Goal: Task Accomplishment & Management: Complete application form

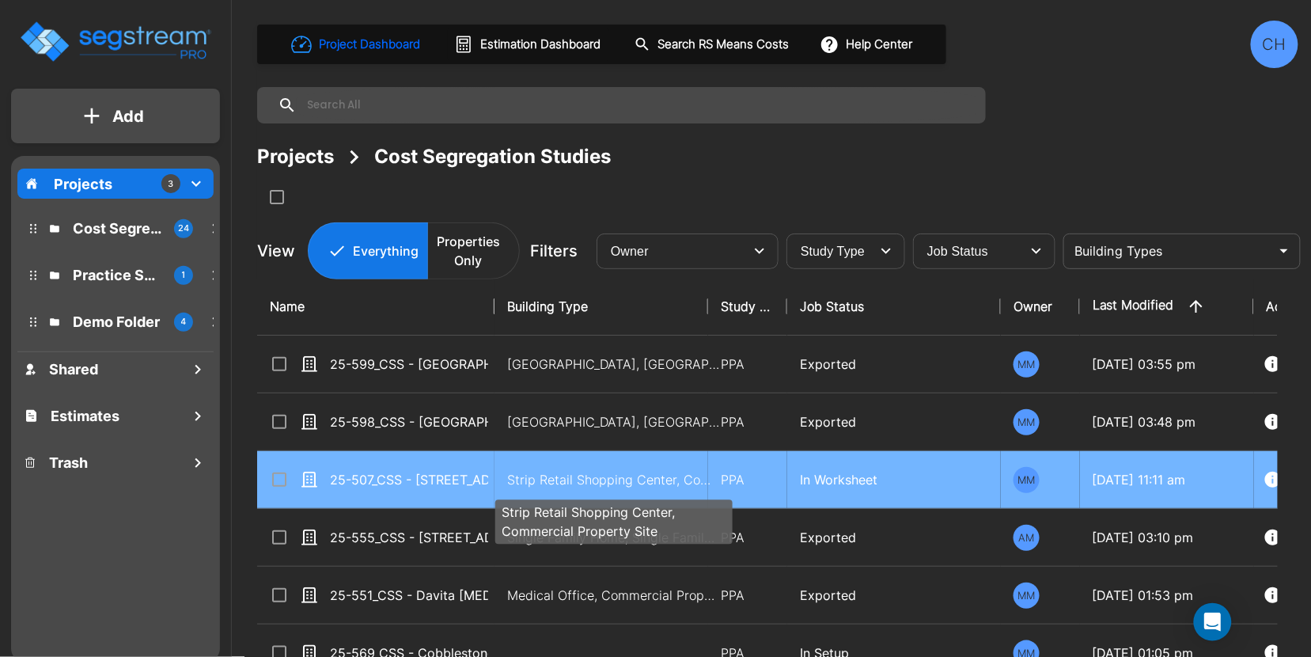
click at [543, 483] on p "Strip Retail Shopping Center, Commercial Property Site" at bounding box center [614, 479] width 214 height 19
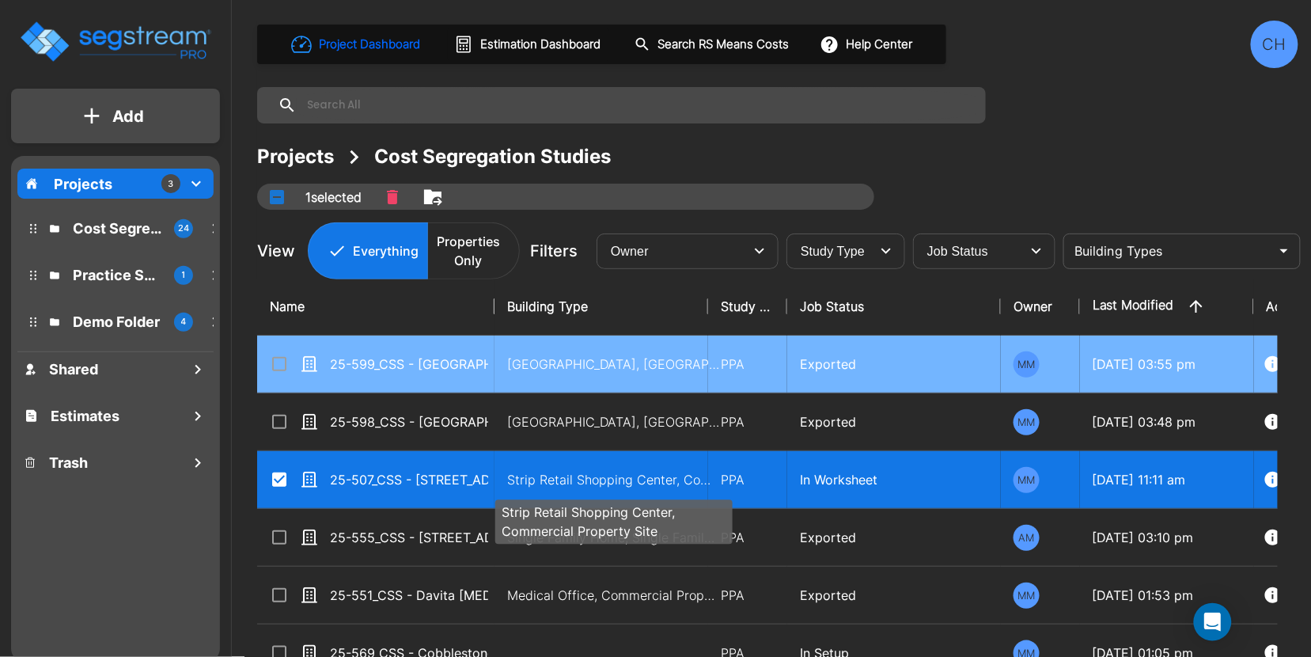
checkbox input "true"
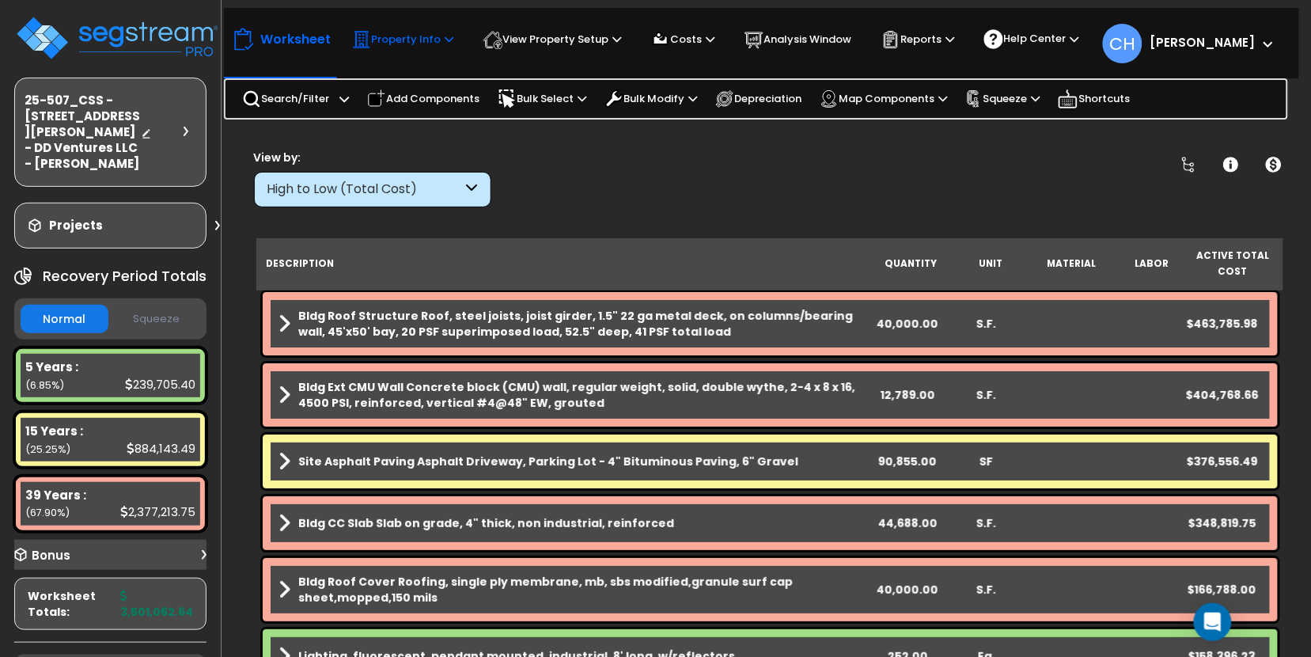
click at [423, 43] on p "Property Info" at bounding box center [402, 39] width 101 height 19
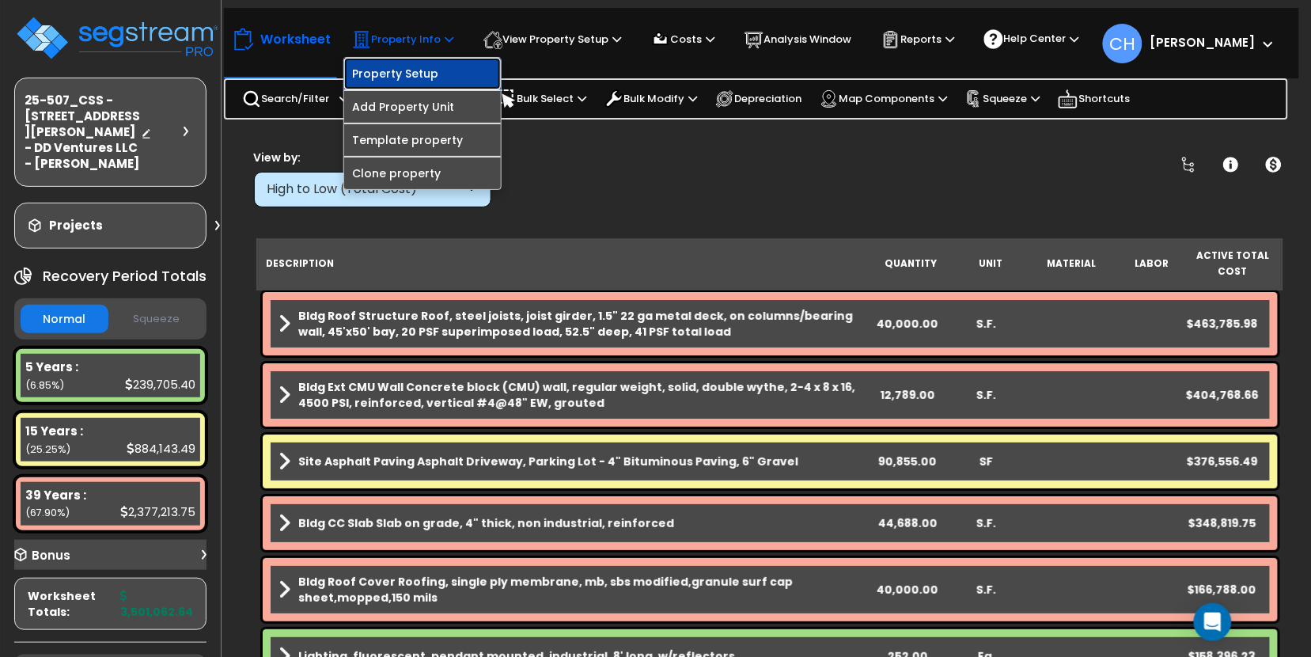
click at [403, 71] on link "Property Setup" at bounding box center [422, 74] width 157 height 32
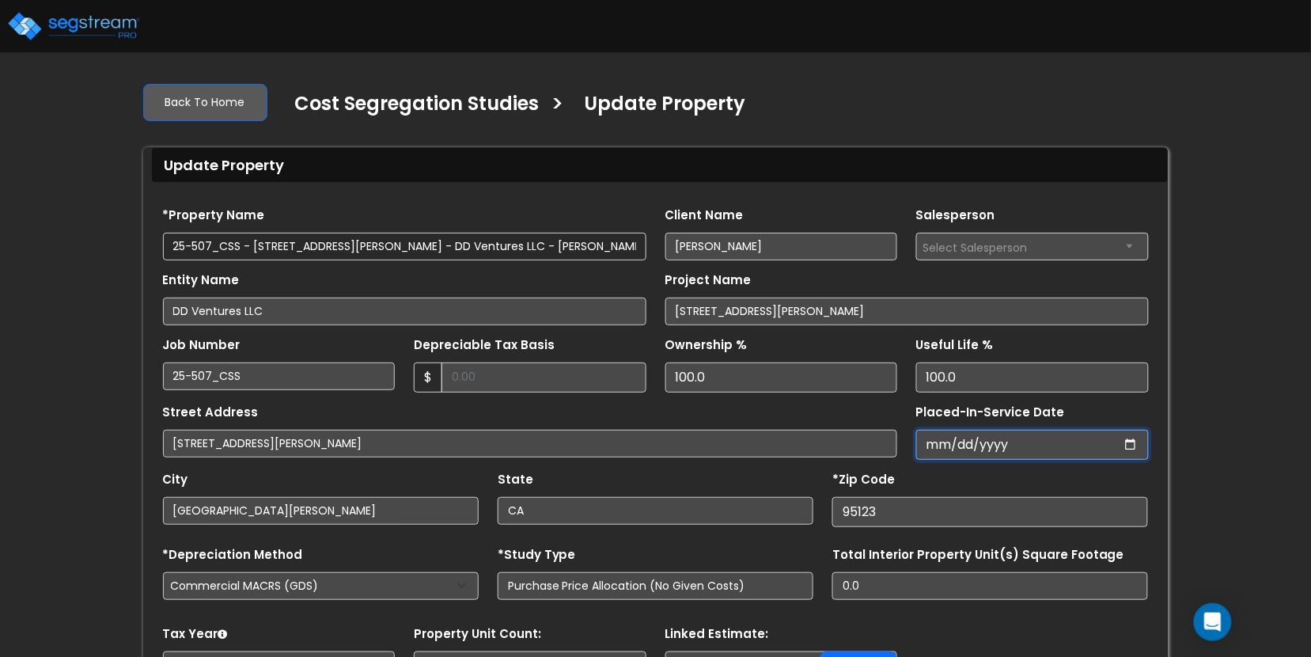
click at [995, 441] on input "Placed-In-Service Date" at bounding box center [1032, 445] width 233 height 30
click at [1126, 445] on input "Placed-In-Service Date" at bounding box center [1032, 445] width 233 height 30
type input "2025-07-25"
select select "2025"
click at [1134, 444] on input "*Purchase Agreement Date" at bounding box center [1032, 445] width 233 height 30
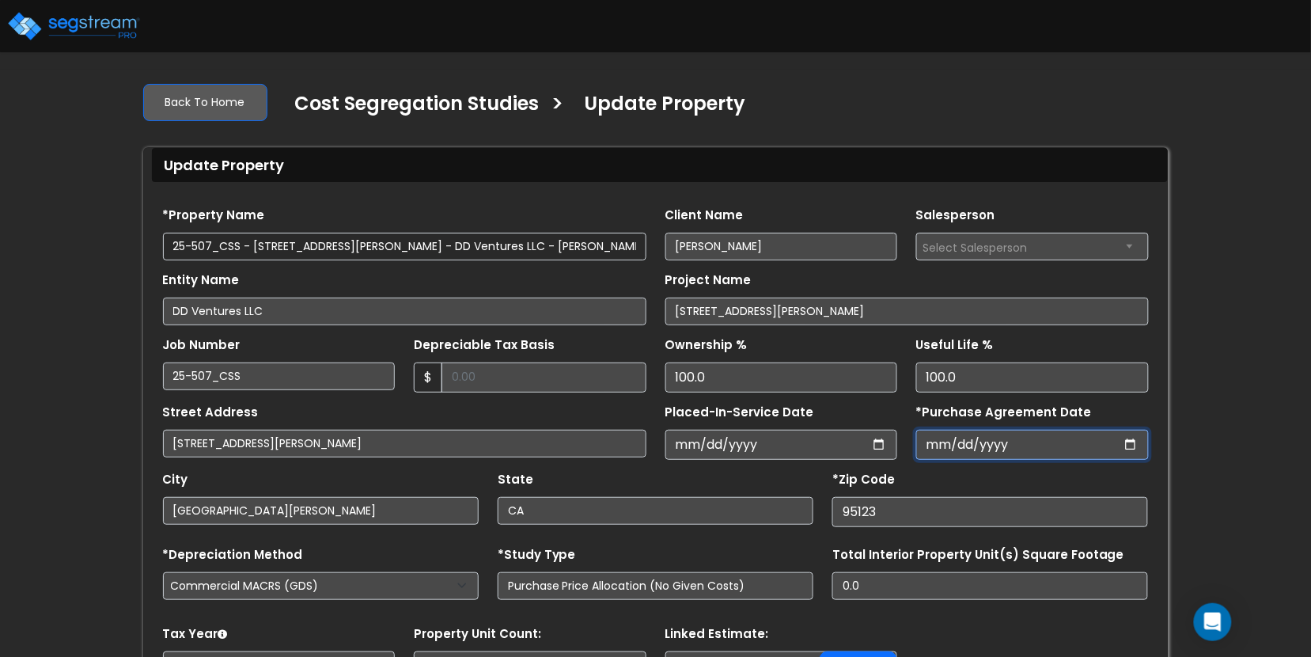
type input "2025-07-25"
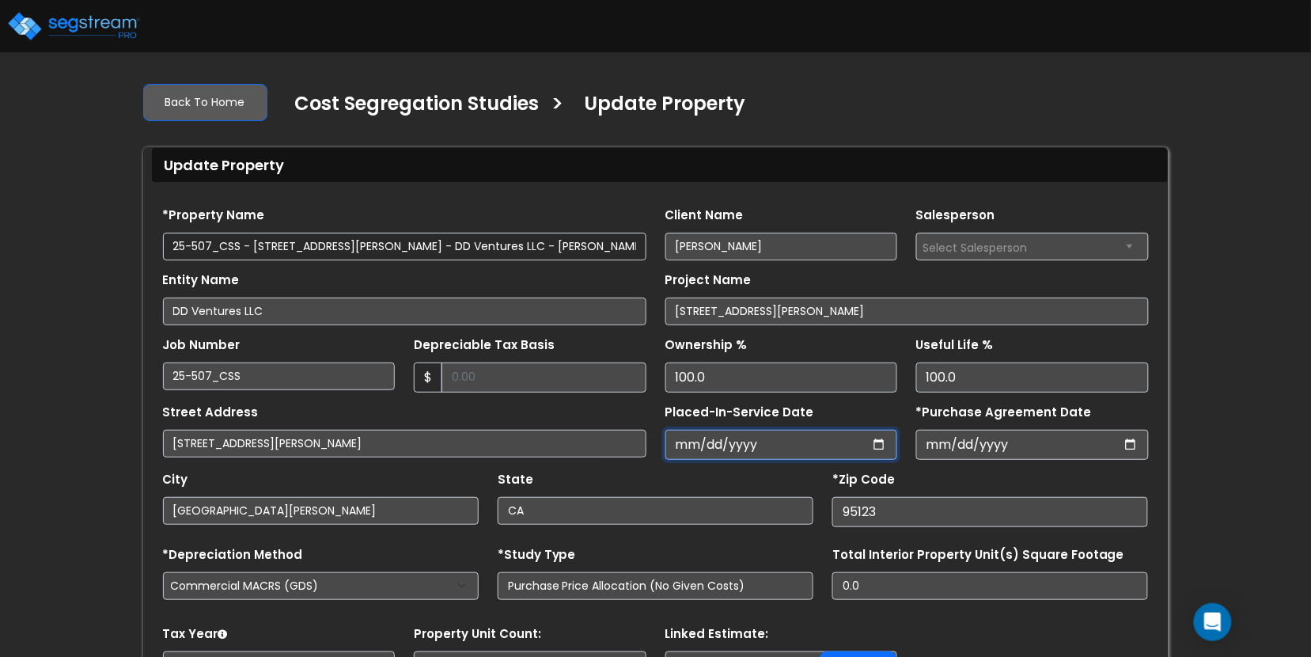
click at [869, 441] on input "2025-07-25" at bounding box center [781, 445] width 233 height 30
click at [876, 445] on input "2025-07-25" at bounding box center [781, 445] width 233 height 30
type input "2025-06-25"
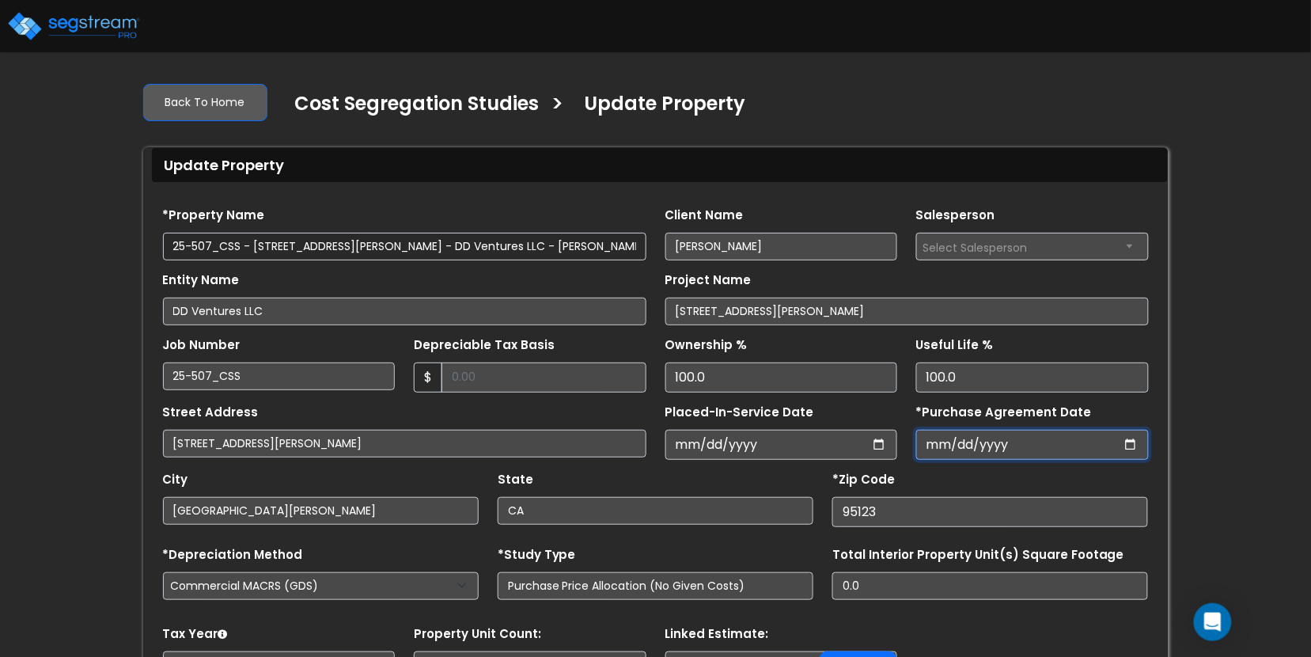
click at [1005, 455] on input "2025-07-25" at bounding box center [1032, 445] width 233 height 30
click at [1005, 448] on input "2025-07-25" at bounding box center [1032, 445] width 233 height 30
click at [1023, 442] on input "2025-07-25" at bounding box center [1032, 445] width 233 height 30
click at [1124, 444] on input "2025-07-25" at bounding box center [1032, 445] width 233 height 30
type input "2025-06-25"
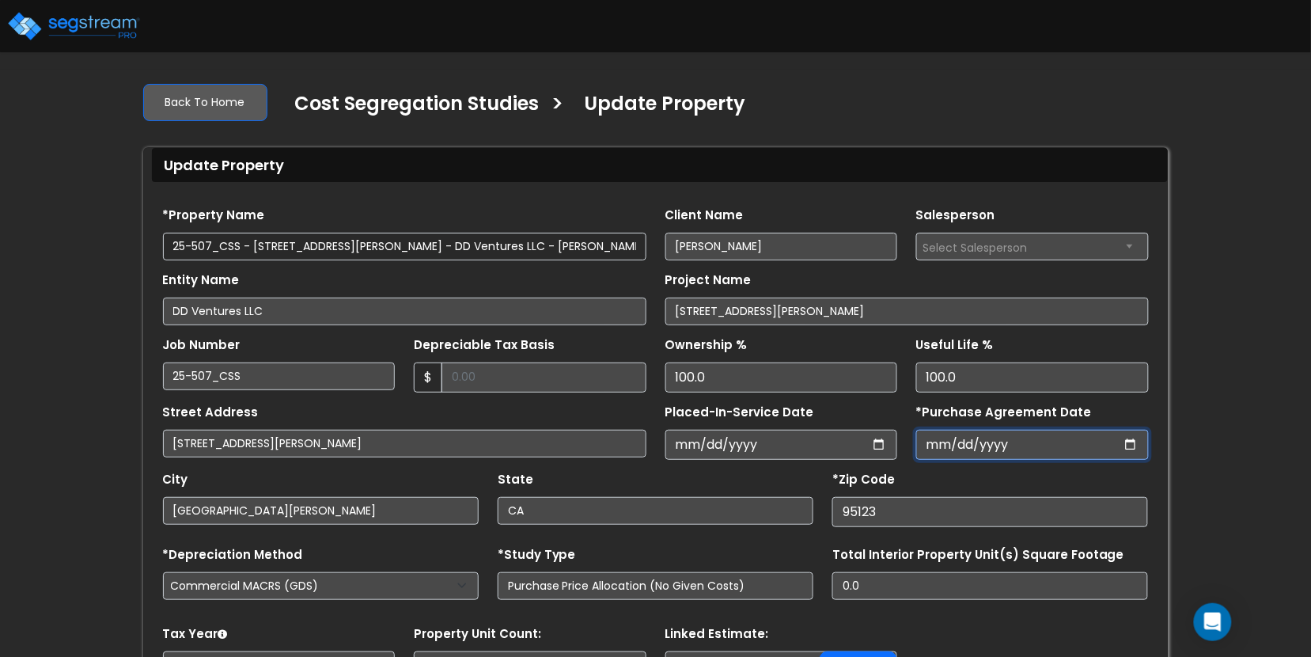
scroll to position [154, 0]
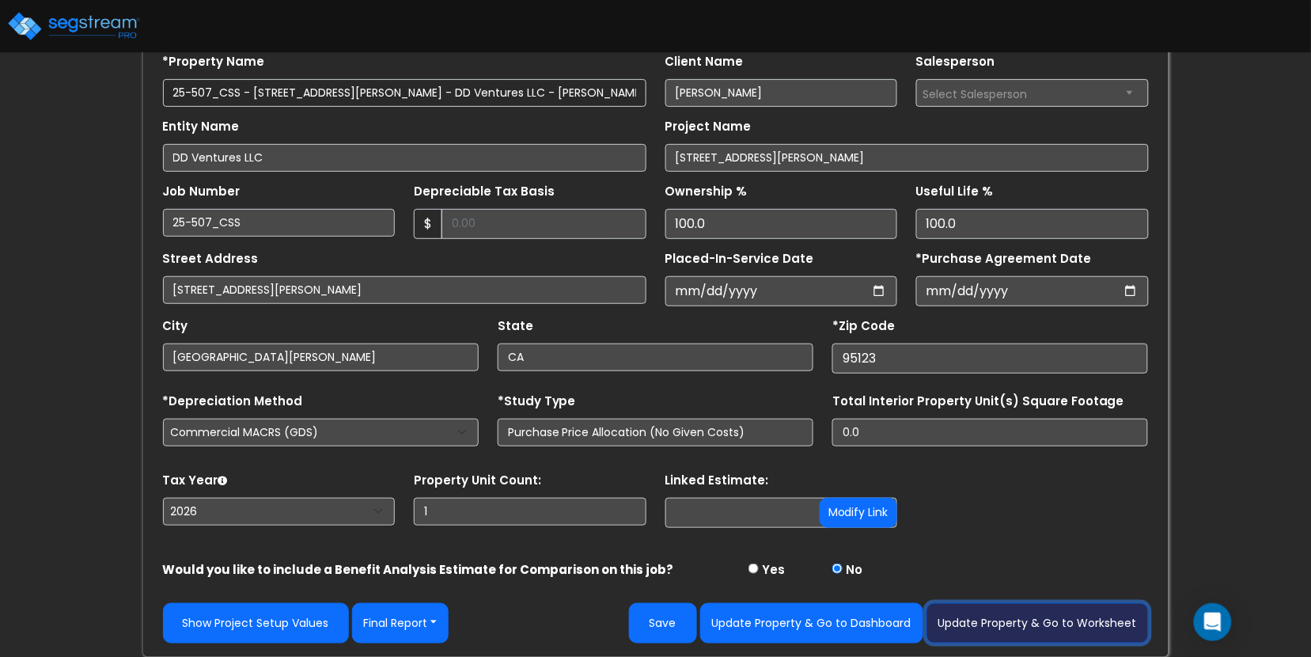
click at [990, 623] on button "Update Property & Go to Worksheet" at bounding box center [1037, 623] width 222 height 40
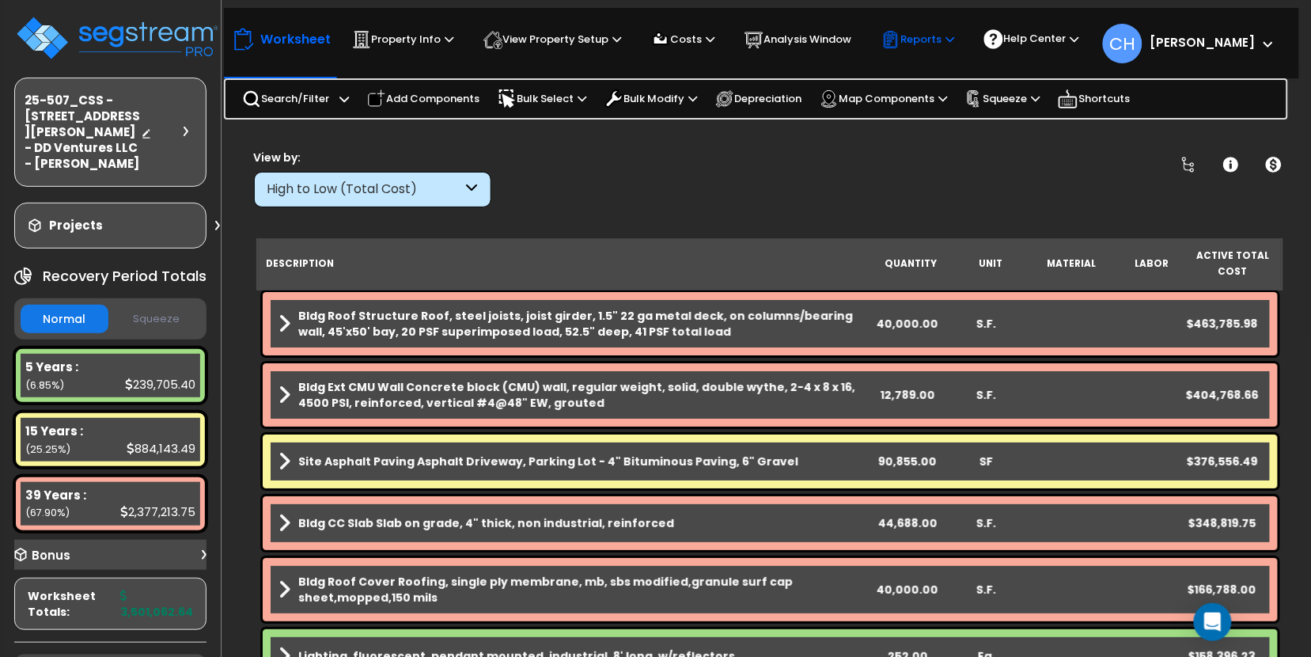
click at [950, 37] on p "Reports" at bounding box center [917, 39] width 73 height 19
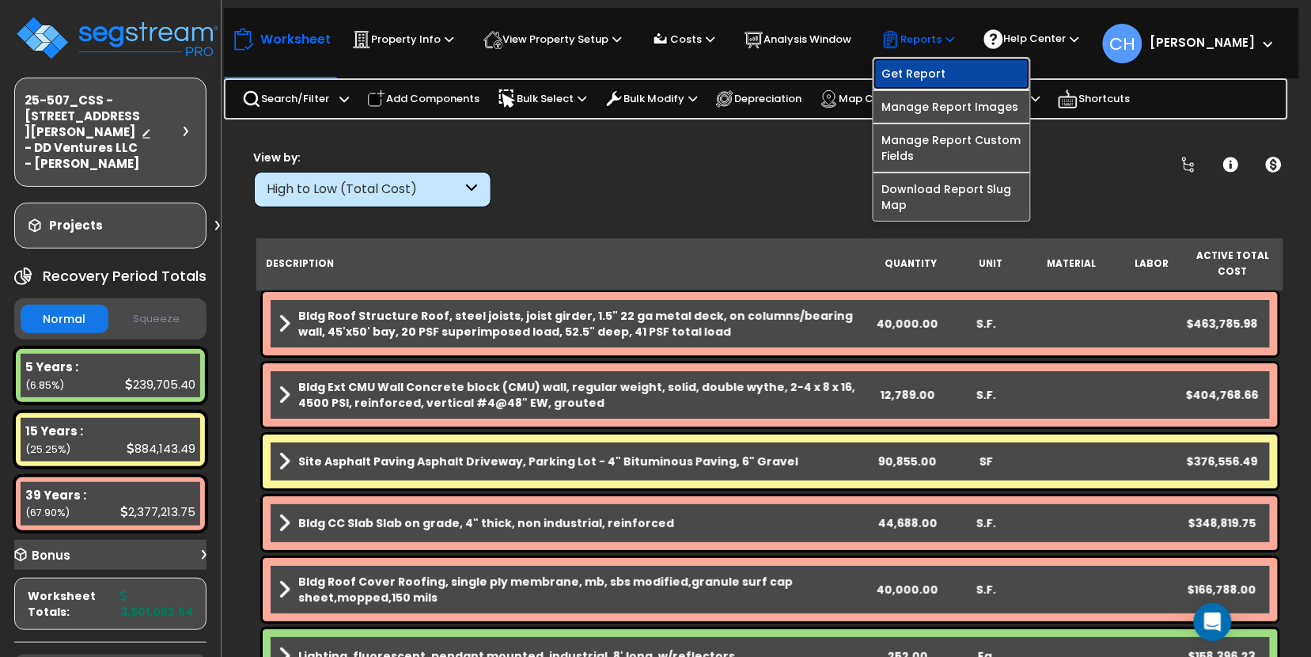
click at [910, 75] on link "Get Report" at bounding box center [951, 74] width 157 height 32
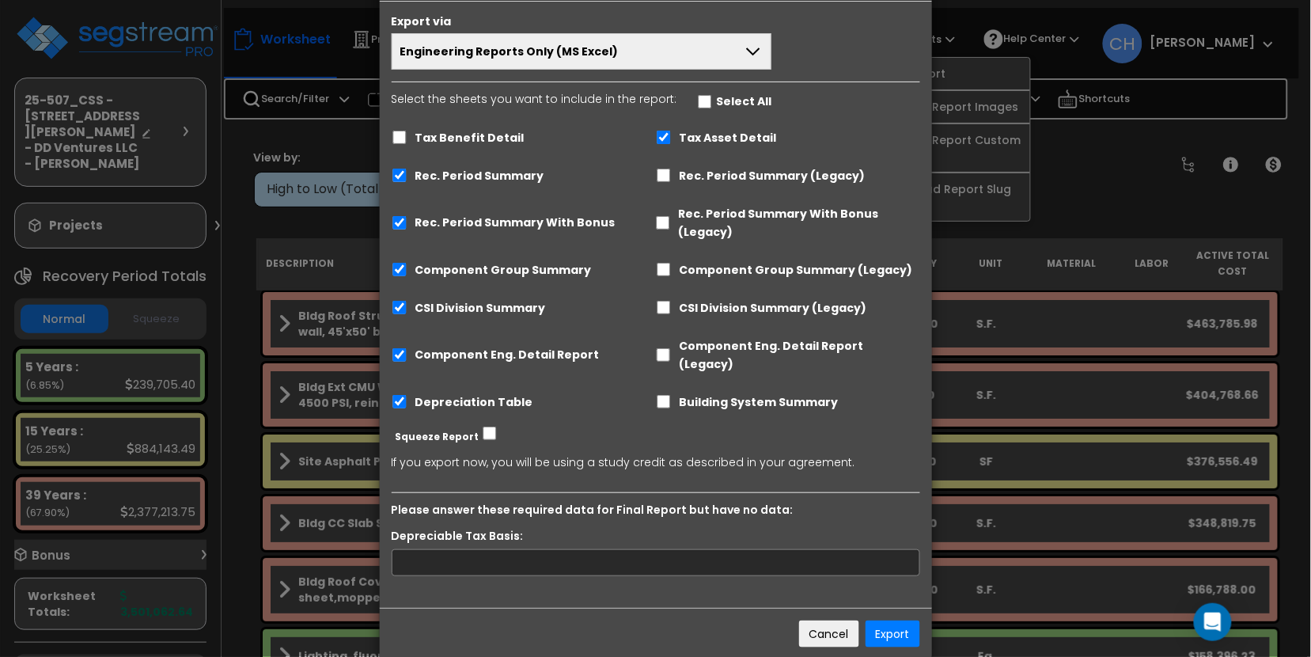
scroll to position [74, 0]
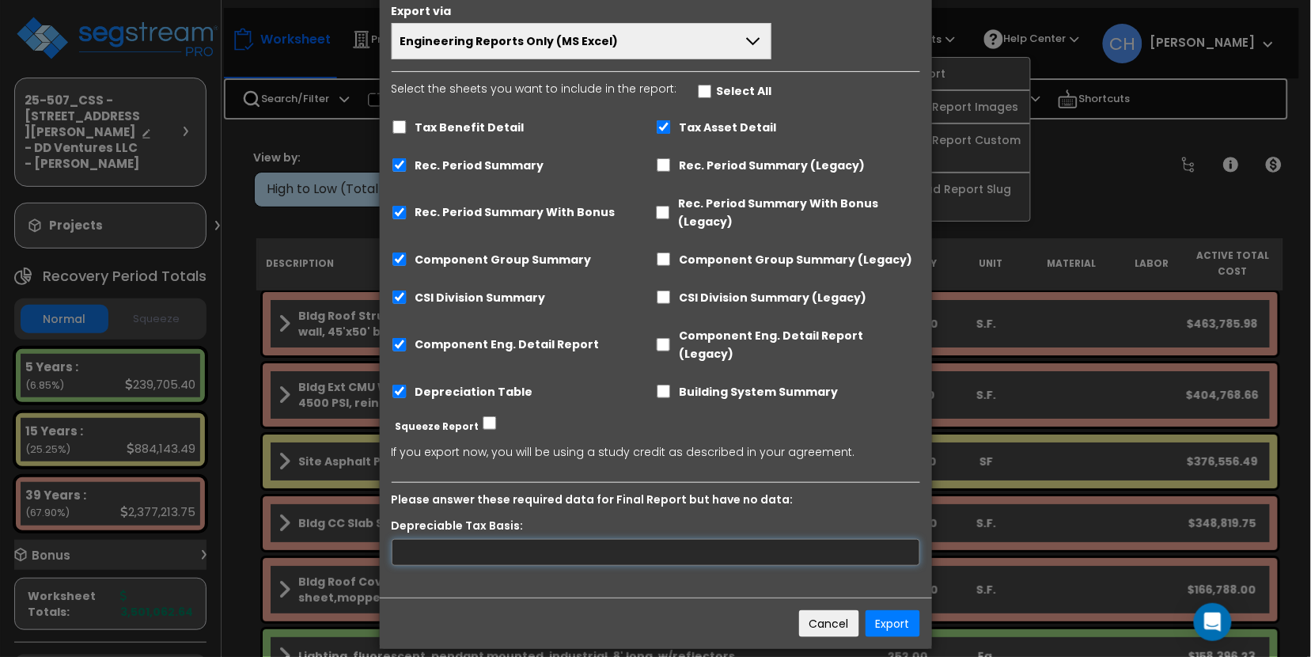
click at [519, 539] on input "text" at bounding box center [656, 552] width 528 height 27
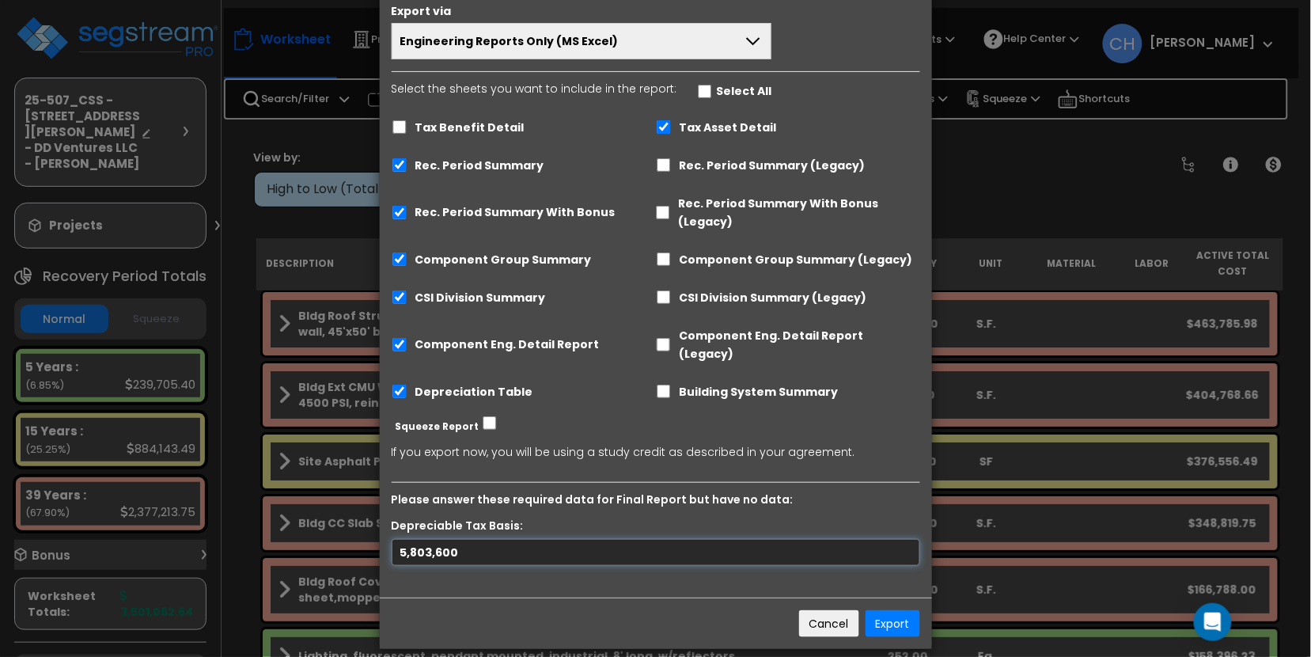
type input "5,803,600"
click at [694, 565] on div "5,803,600" at bounding box center [656, 561] width 552 height 45
click at [899, 609] on button "Export" at bounding box center [892, 622] width 55 height 27
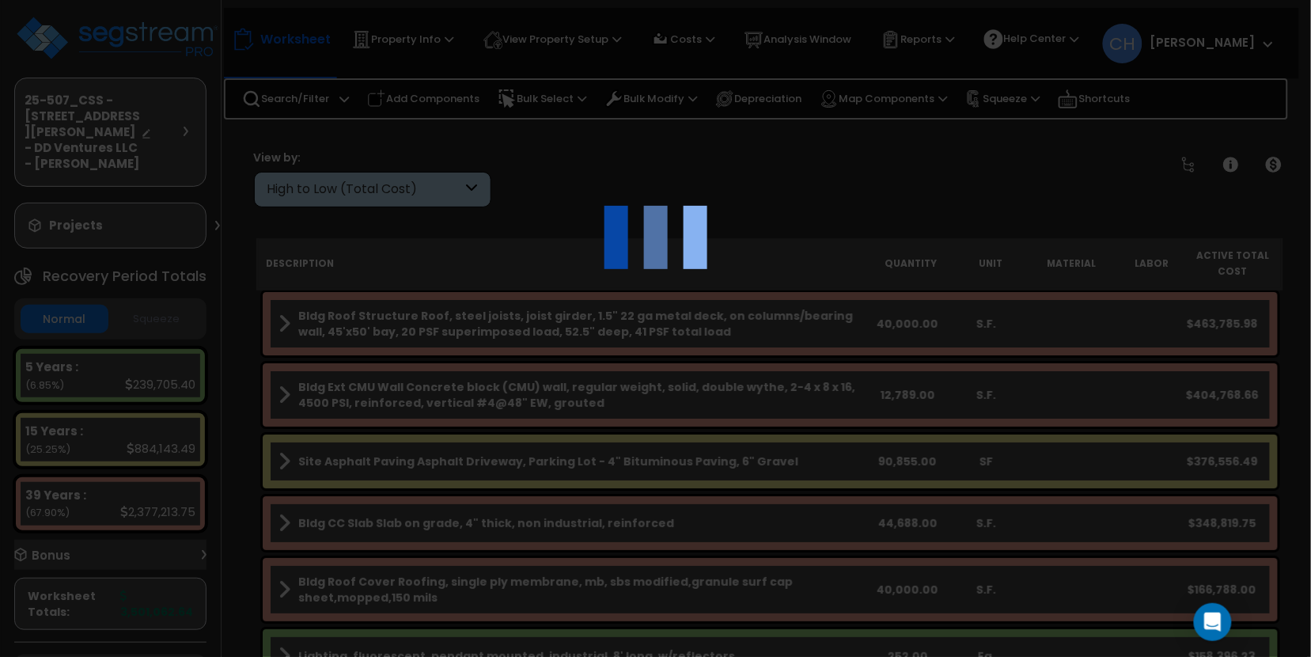
scroll to position [0, 0]
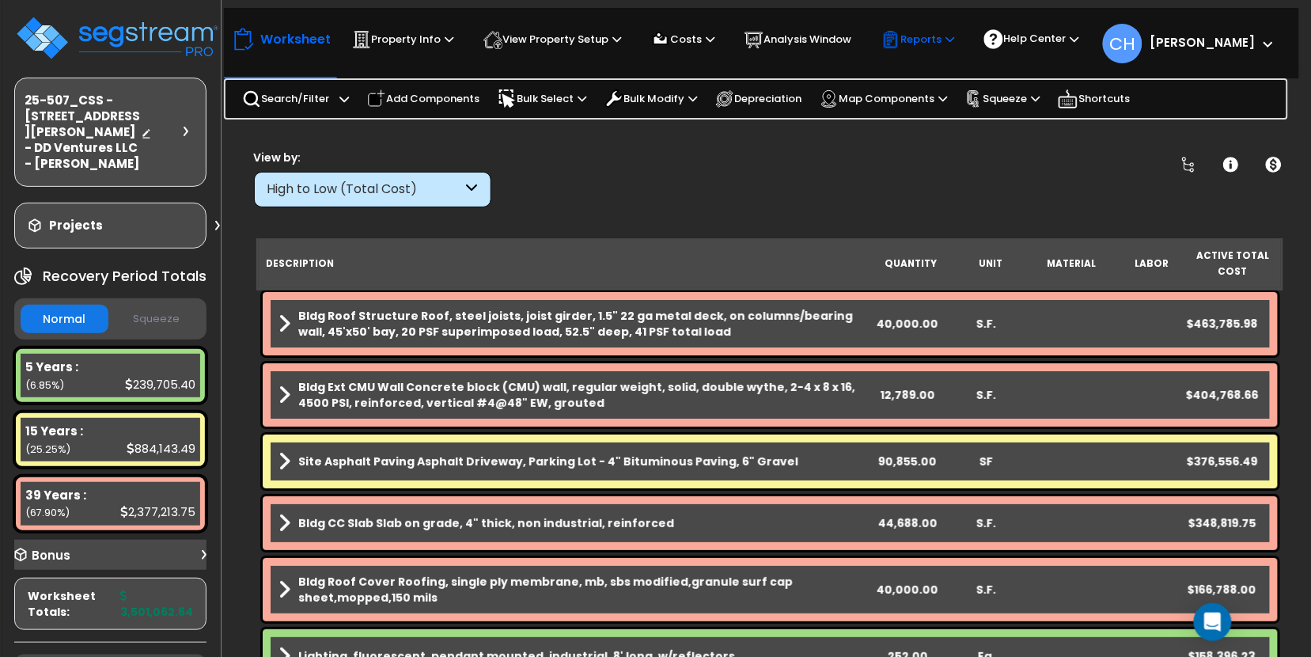
click at [952, 43] on p "Reports" at bounding box center [917, 39] width 73 height 19
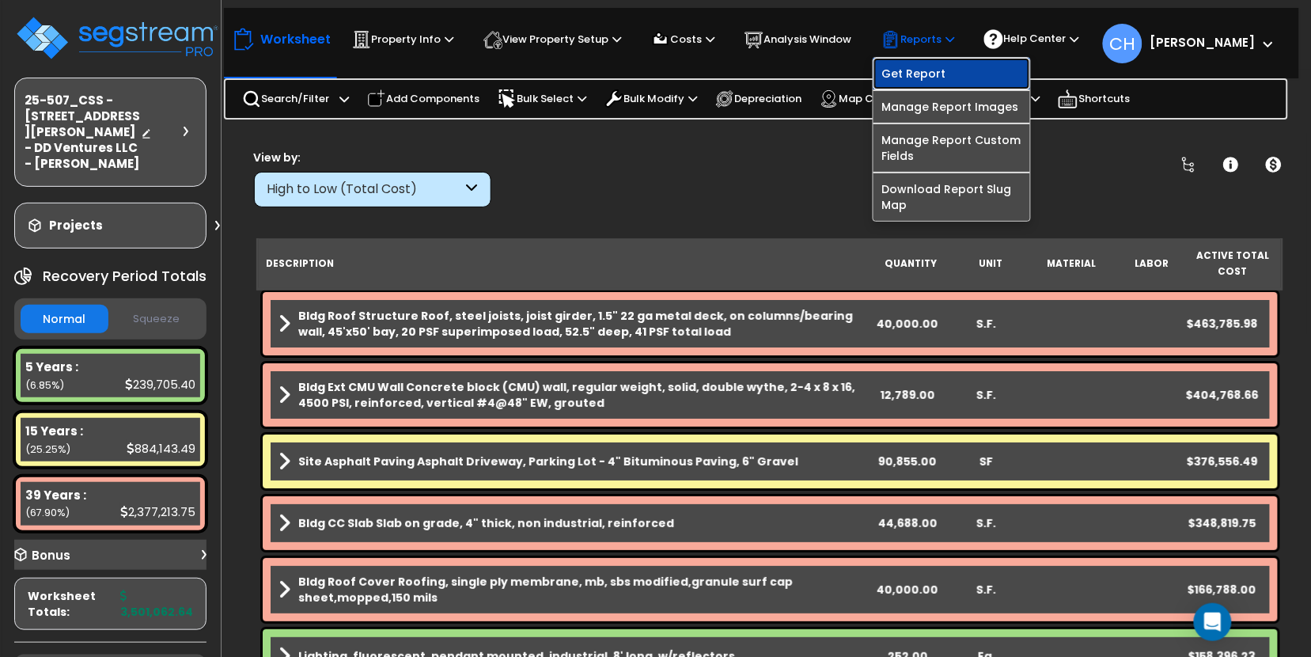
click at [923, 80] on link "Get Report" at bounding box center [951, 74] width 157 height 32
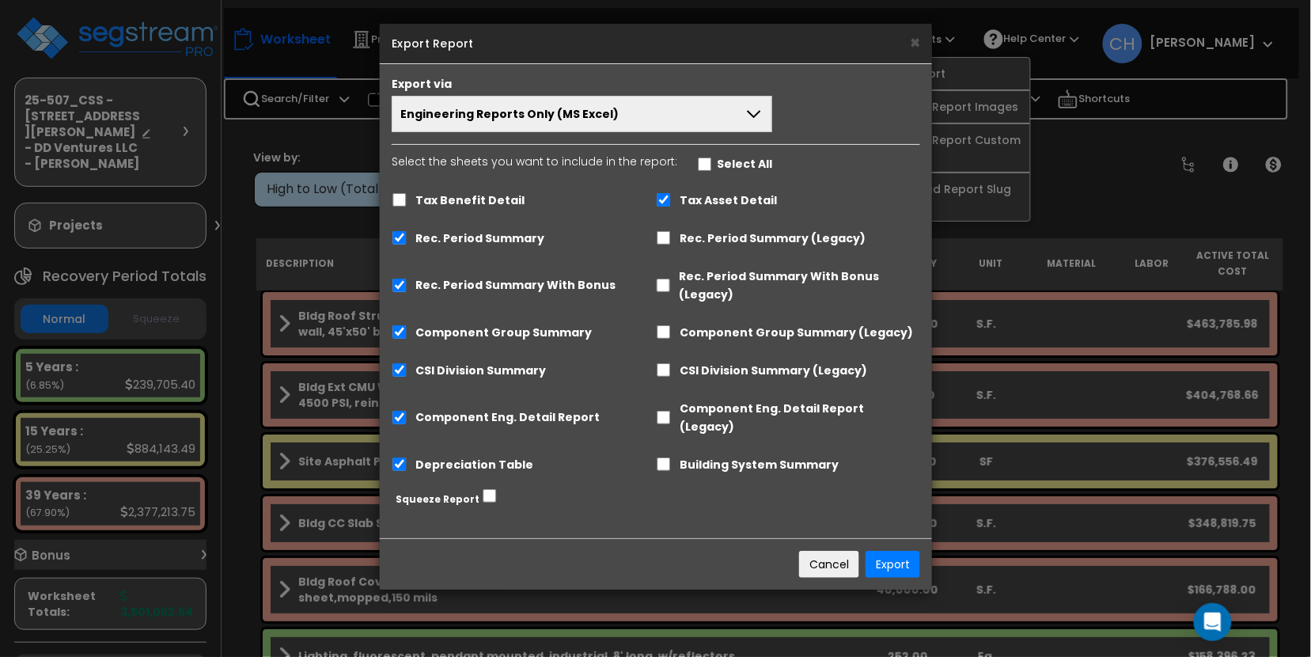
click at [513, 115] on span "Engineering Reports Only (MS Excel)" at bounding box center [509, 114] width 218 height 16
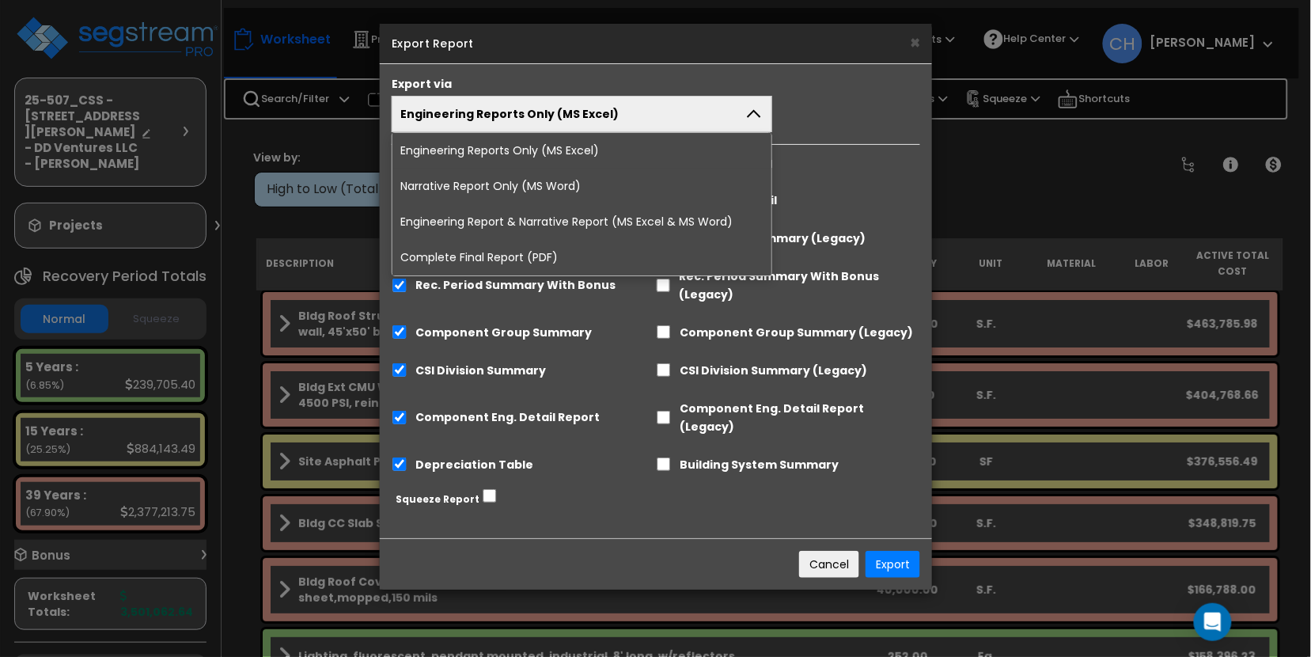
click at [509, 255] on li "Complete Final Report (PDF)" at bounding box center [581, 258] width 379 height 36
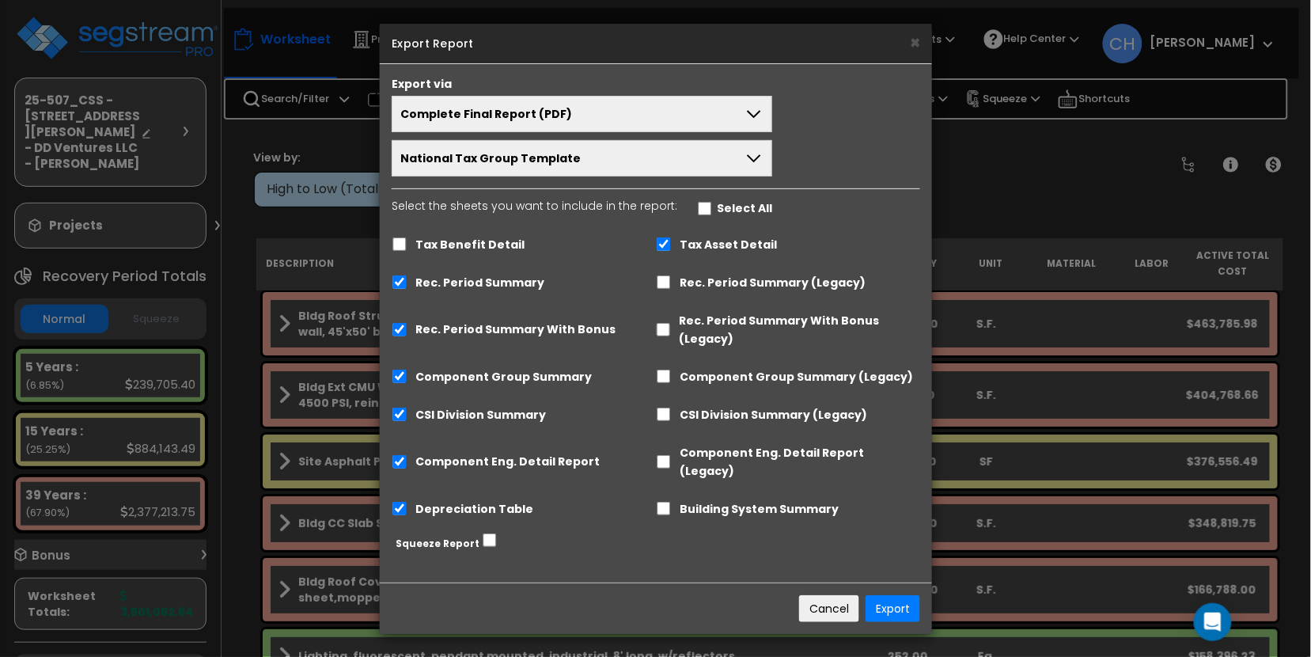
click at [757, 159] on icon at bounding box center [754, 158] width 13 height 8
click at [842, 148] on div "Complete Final Report (PDF) Engineering Reports Only (MS Excel) Narrative Repor…" at bounding box center [656, 136] width 552 height 81
click at [888, 595] on button "Export" at bounding box center [892, 608] width 55 height 27
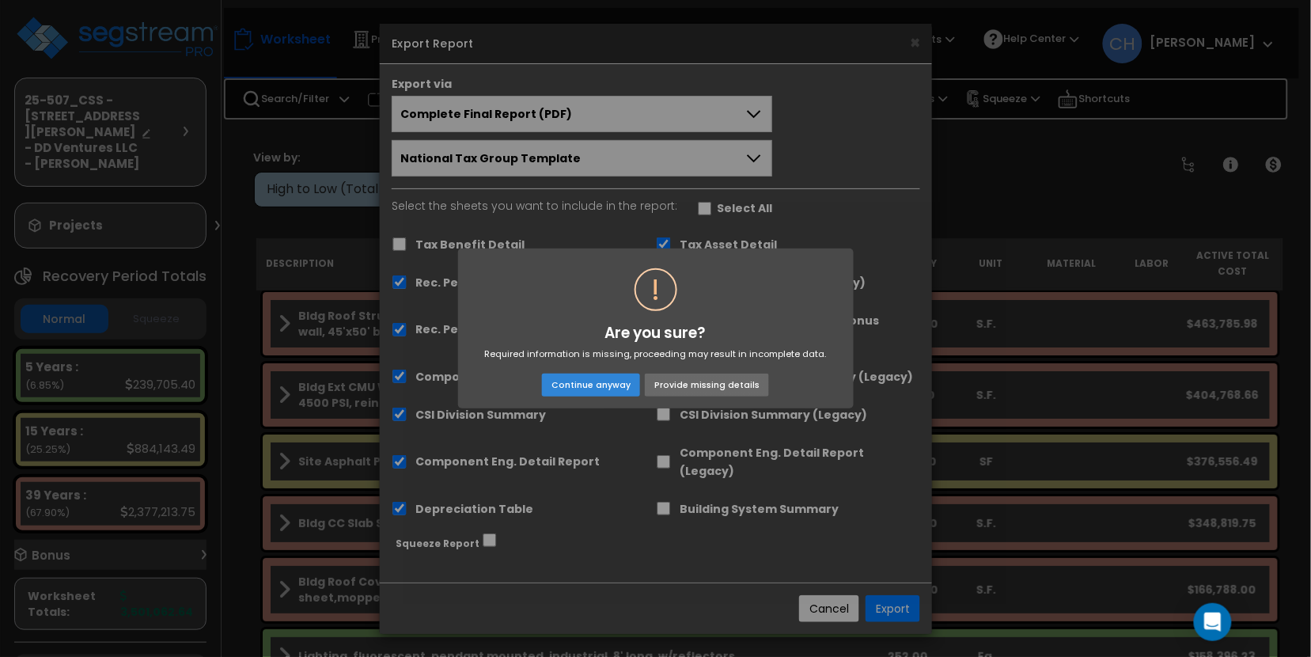
click at [678, 385] on button "Provide missing details" at bounding box center [706, 384] width 123 height 22
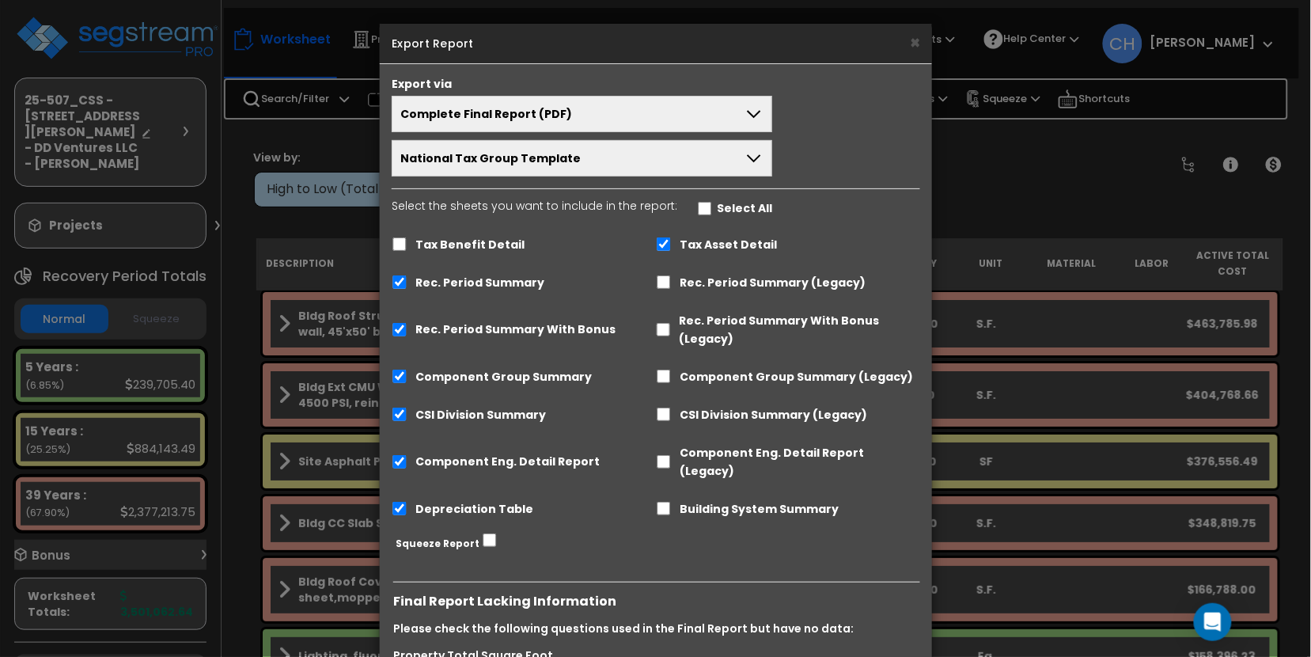
scroll to position [198, 0]
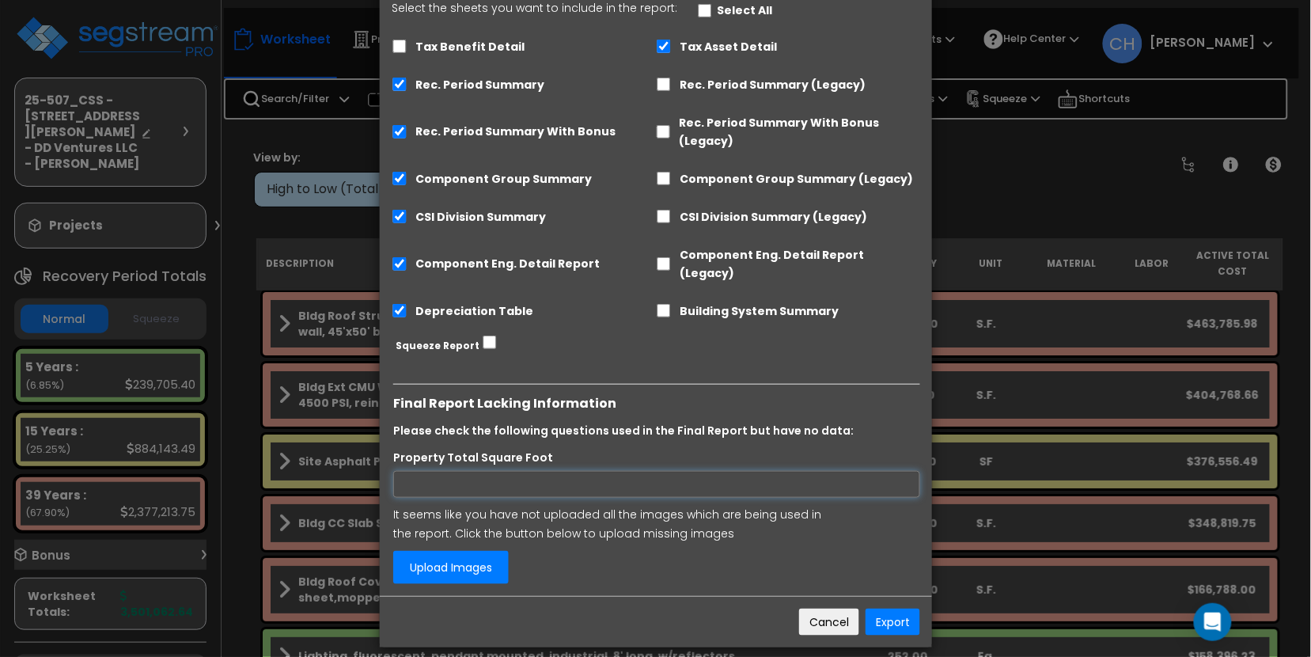
click at [485, 473] on input "Property Total Square Foot" at bounding box center [656, 484] width 527 height 27
click at [495, 471] on input "Property Total Square Foot" at bounding box center [656, 484] width 527 height 27
type input "186001"
click at [608, 532] on div "It seems like you have not uploaded all the images which are being used in the …" at bounding box center [610, 544] width 459 height 79
click at [475, 551] on link "Upload Images" at bounding box center [450, 567] width 115 height 33
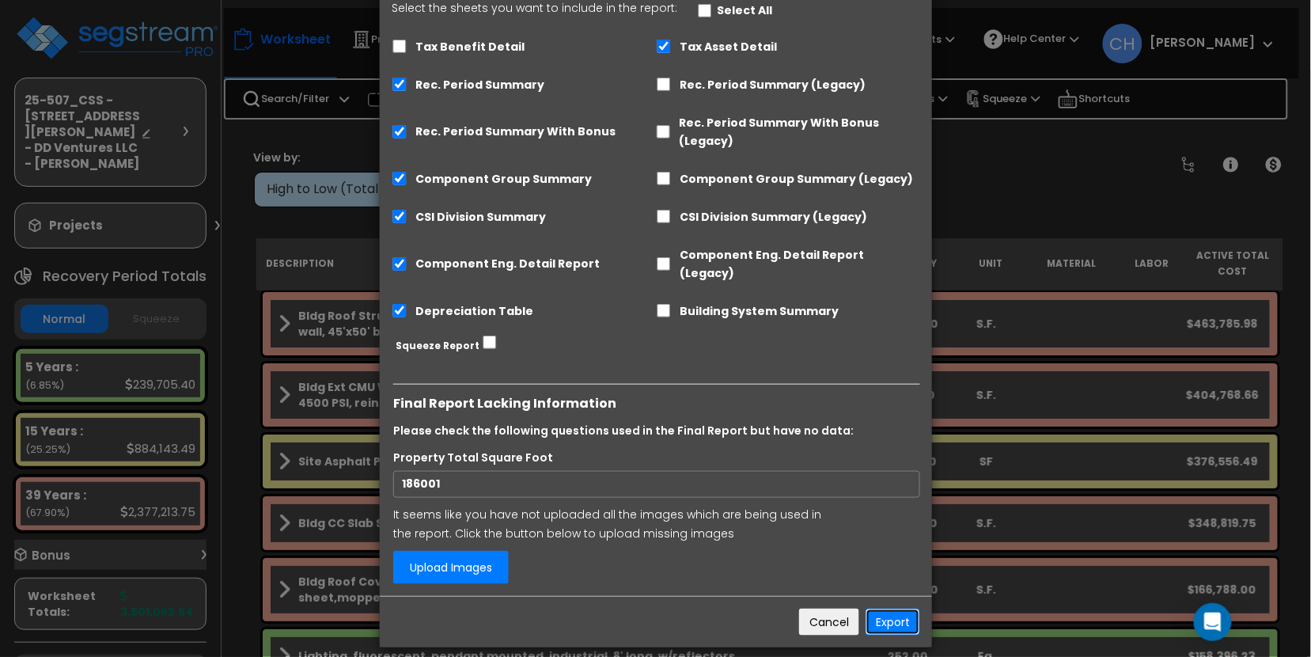
click at [891, 608] on button "Export" at bounding box center [892, 621] width 55 height 27
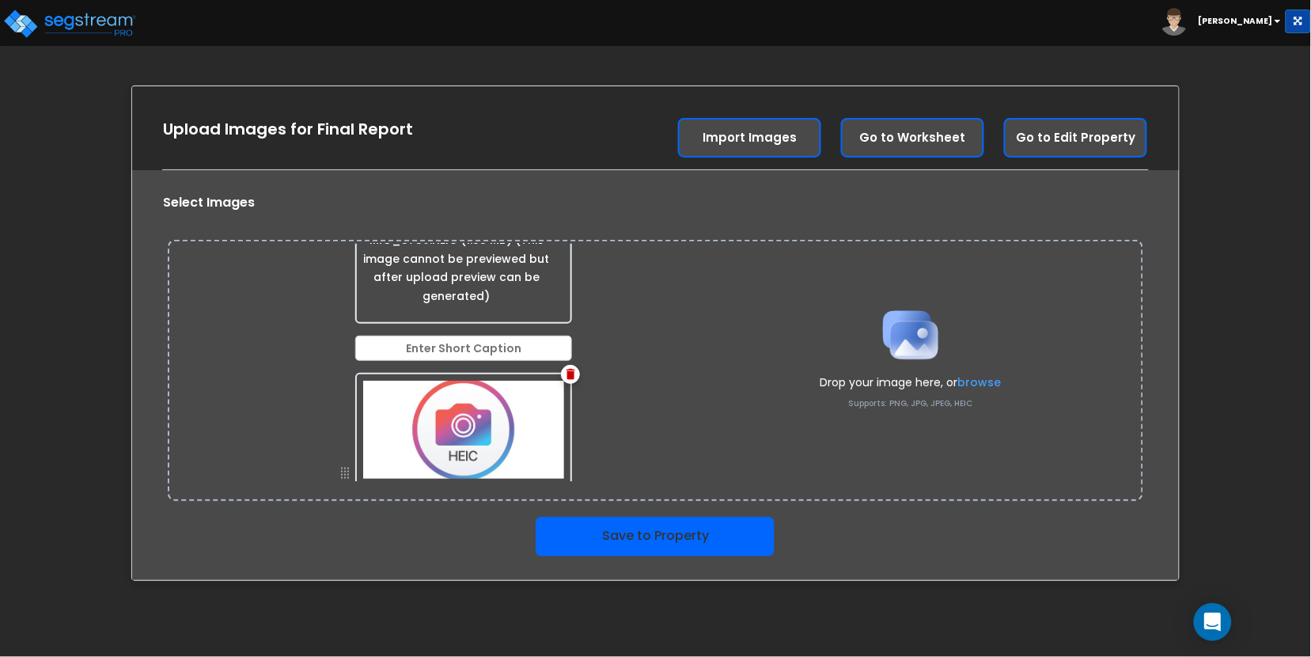
scroll to position [166, 0]
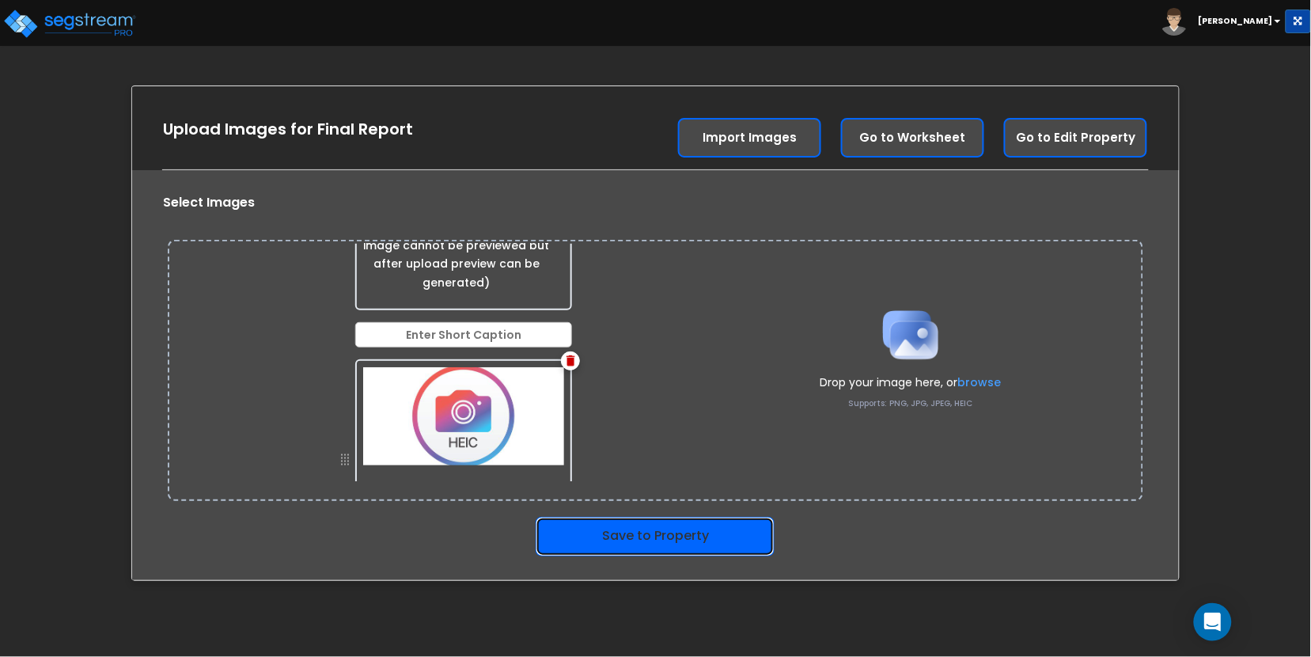
click at [677, 538] on button "Save to Property" at bounding box center [655, 537] width 239 height 40
